Goal: Information Seeking & Learning: Learn about a topic

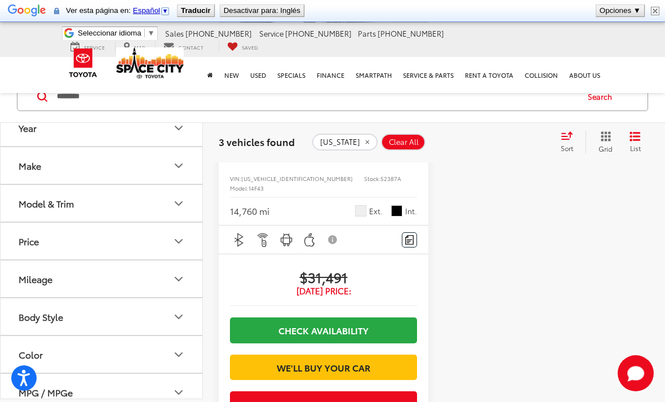
scroll to position [934, 0]
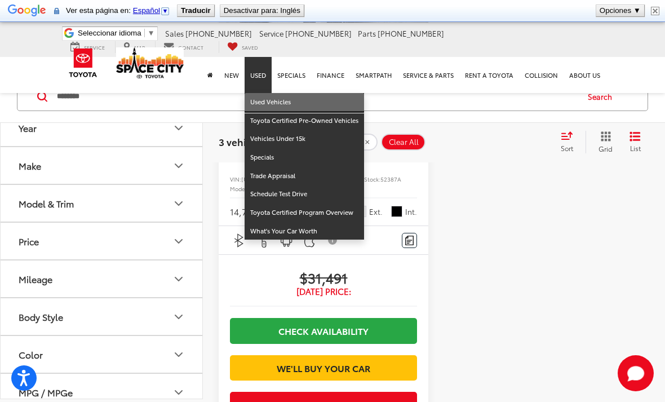
click at [263, 101] on link "Used Vehicles" at bounding box center [305, 102] width 120 height 19
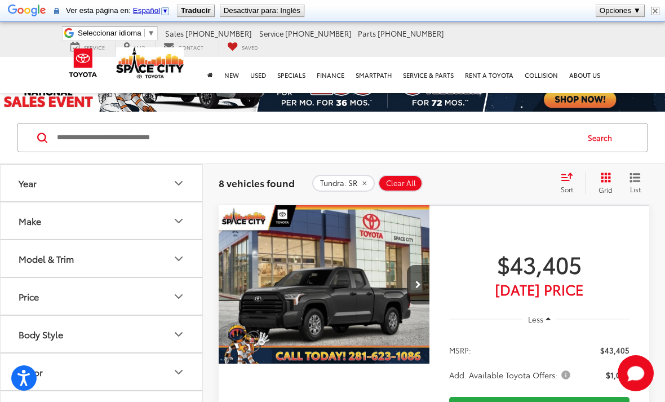
scroll to position [34, 0]
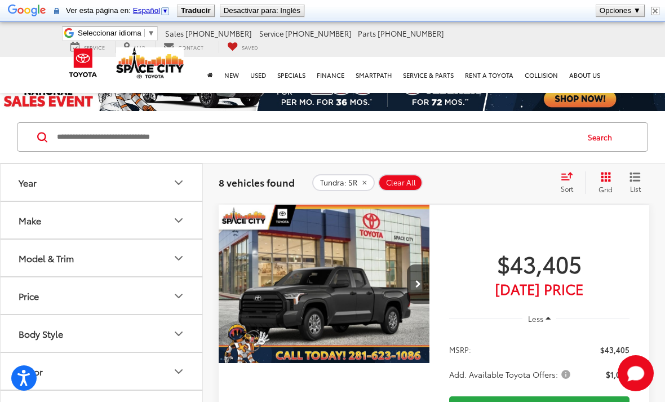
click at [111, 140] on input "Search by Make, Model, or Keyword" at bounding box center [317, 136] width 522 height 27
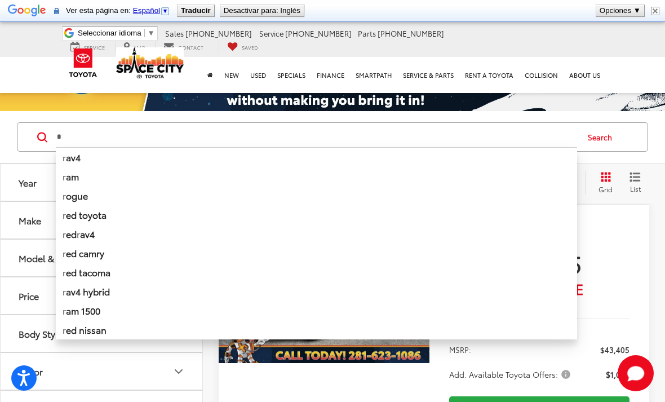
click at [73, 153] on b "av4" at bounding box center [73, 157] width 15 height 13
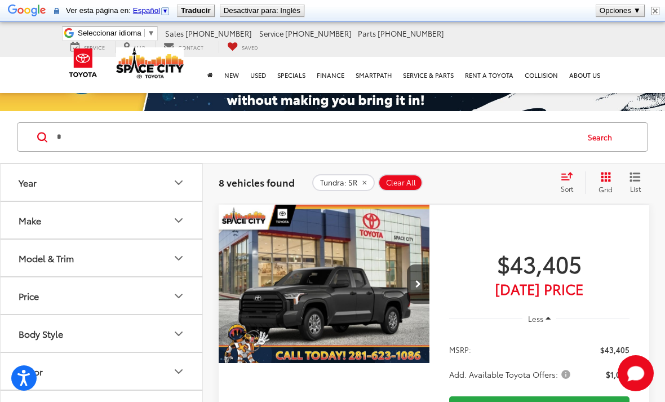
type input "****"
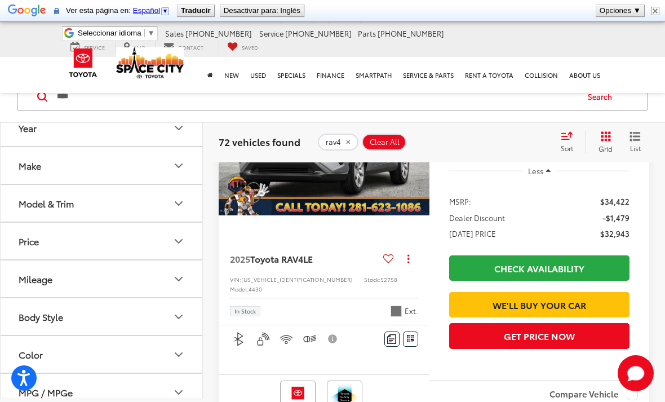
scroll to position [1356, 0]
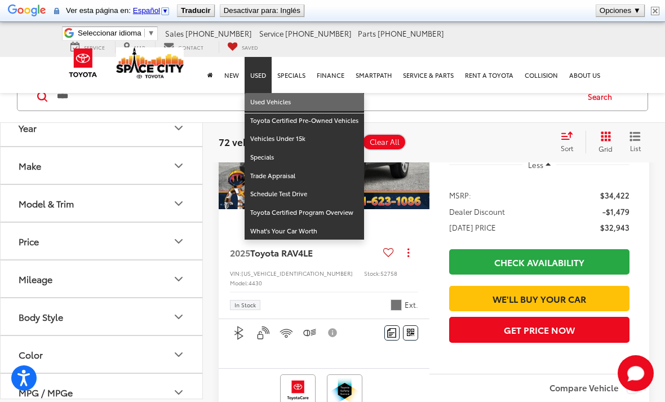
click at [259, 99] on link "Used Vehicles" at bounding box center [305, 102] width 120 height 19
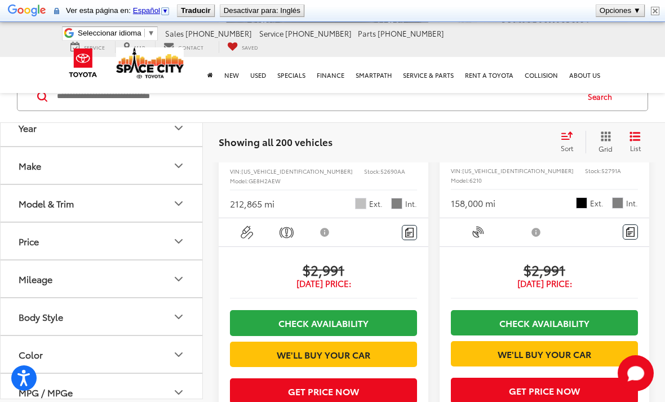
scroll to position [289, 0]
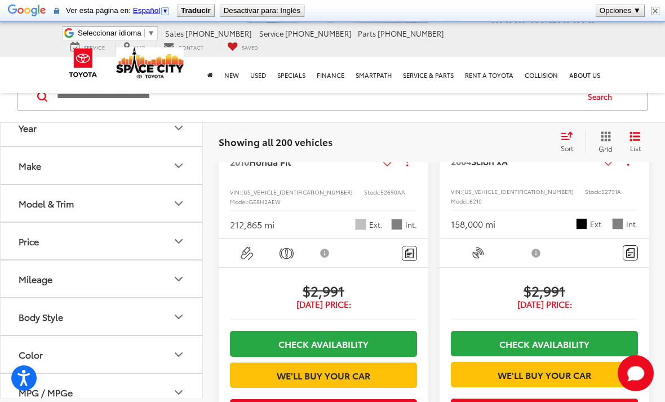
click at [72, 105] on input "Search by Make, Model, or Keyword" at bounding box center [317, 96] width 522 height 27
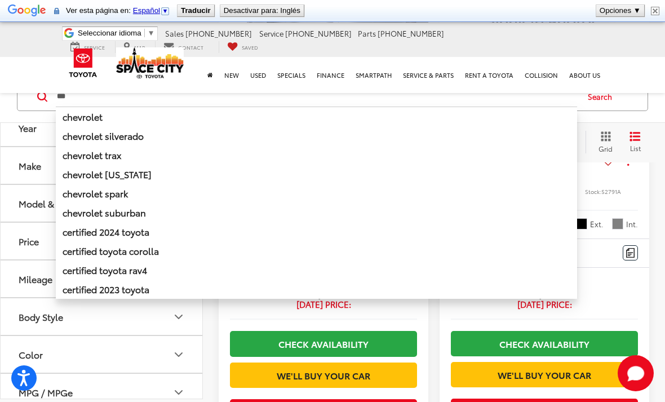
click at [85, 124] on li "chevrolet" at bounding box center [317, 117] width 522 height 20
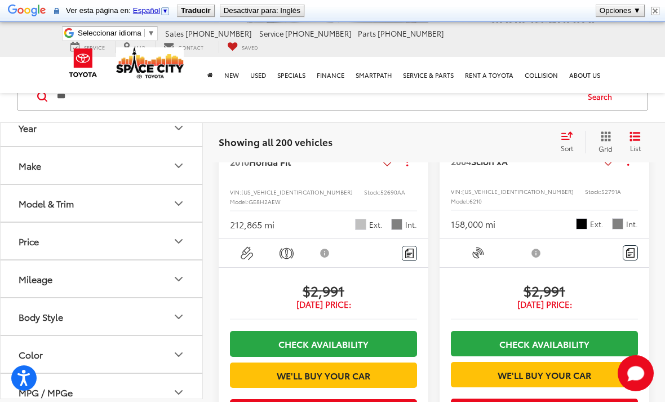
type input "*********"
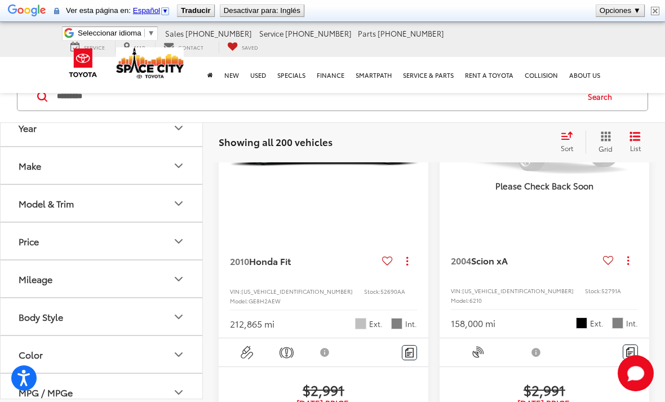
scroll to position [52, 0]
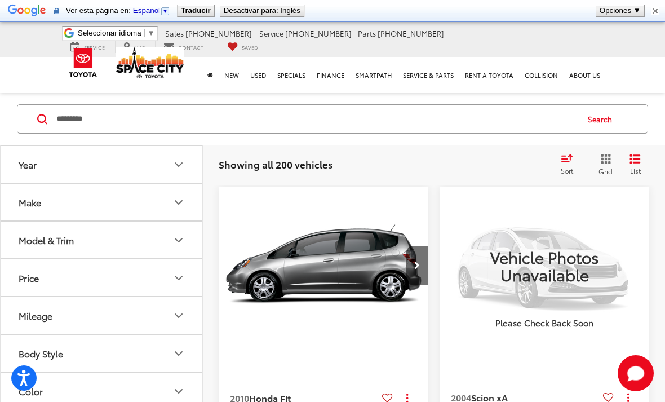
click at [606, 120] on button "Search" at bounding box center [602, 119] width 51 height 28
